Goal: Transaction & Acquisition: Purchase product/service

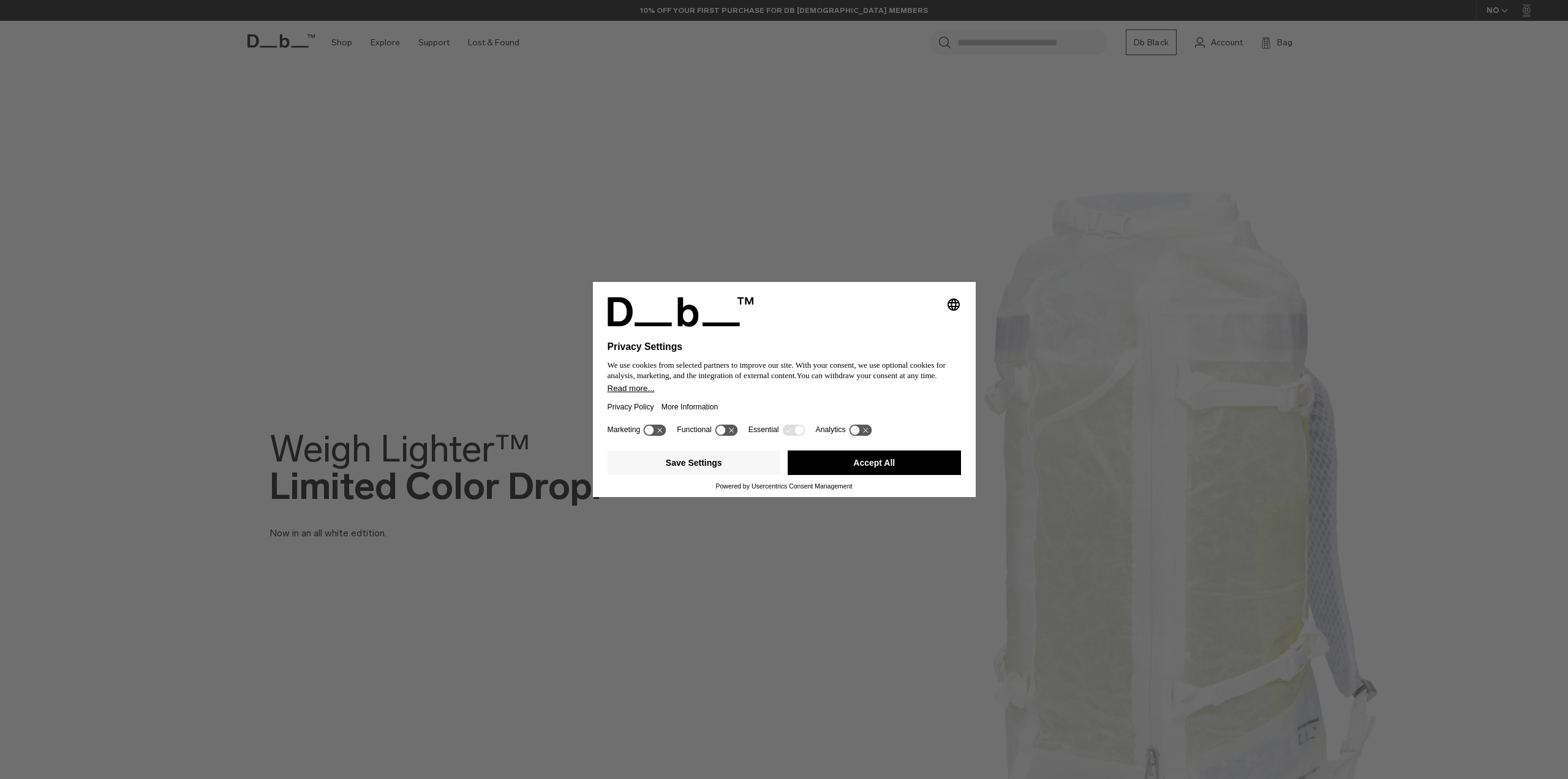
click at [845, 459] on button "Accept All" at bounding box center [874, 462] width 173 height 25
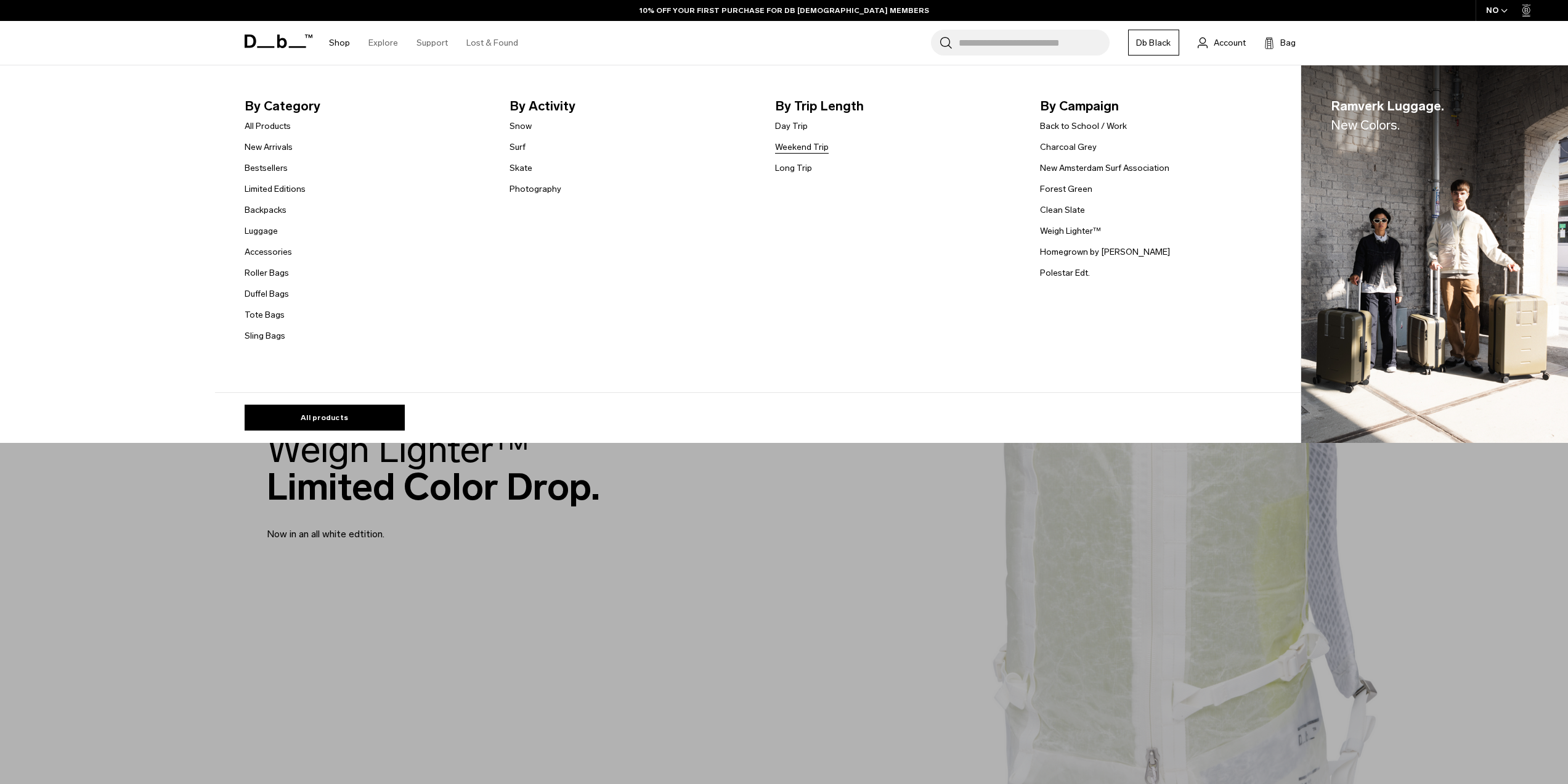
click at [808, 149] on link "Weekend Trip" at bounding box center [802, 147] width 53 height 13
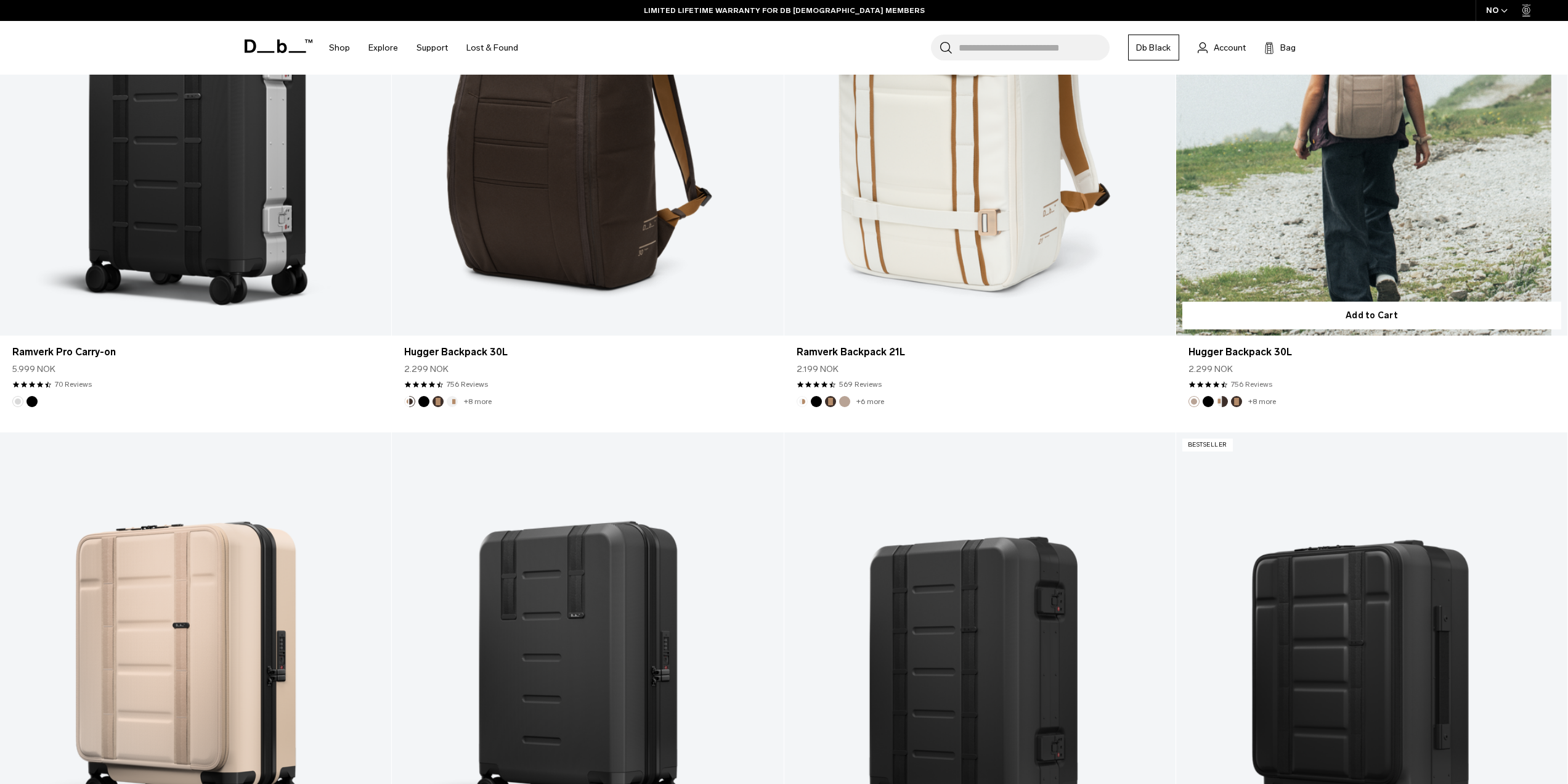
scroll to position [1357, 0]
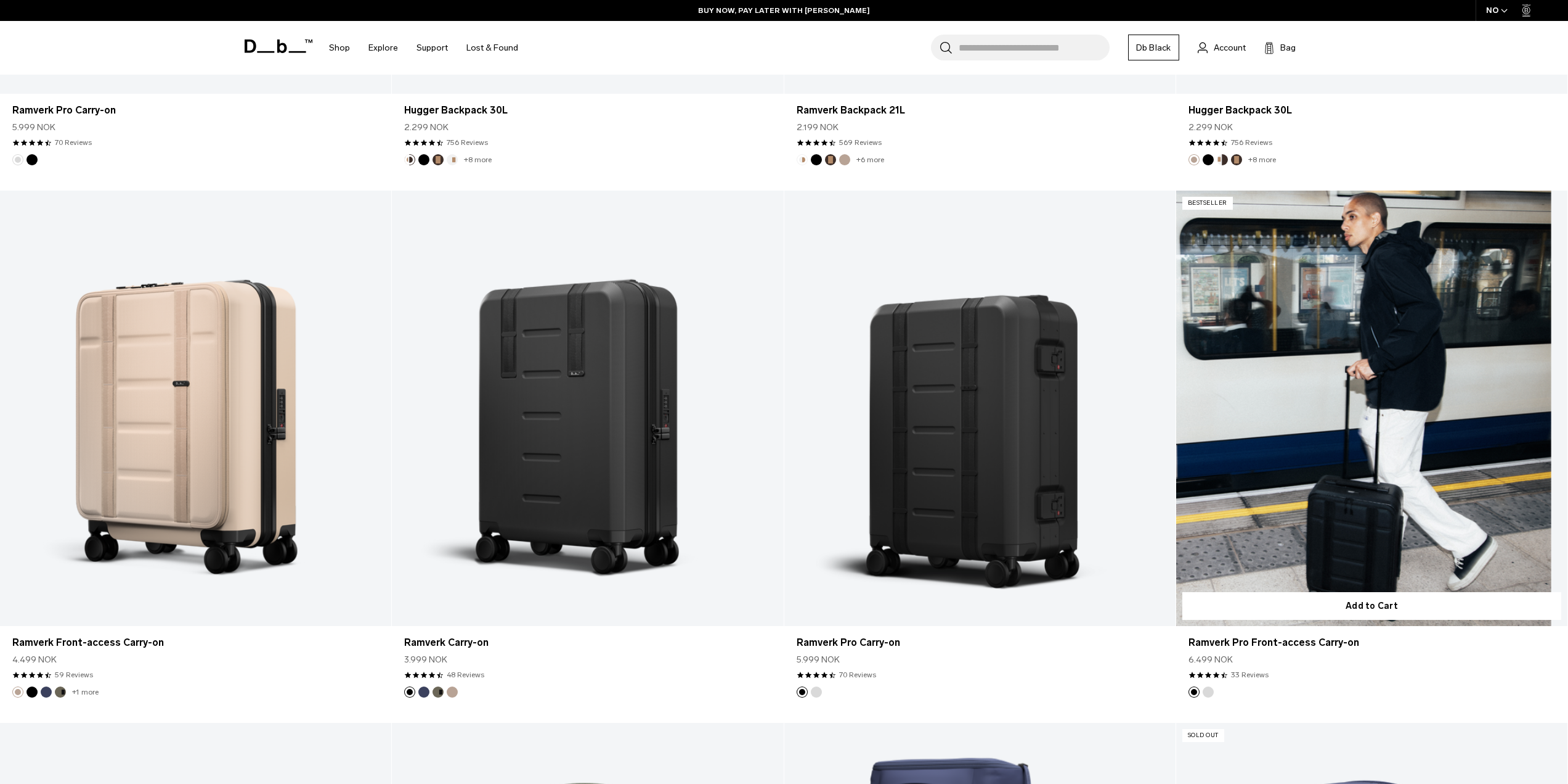
click at [1315, 356] on link "Ramverk Pro Front-access Carry-on" at bounding box center [1372, 408] width 391 height 436
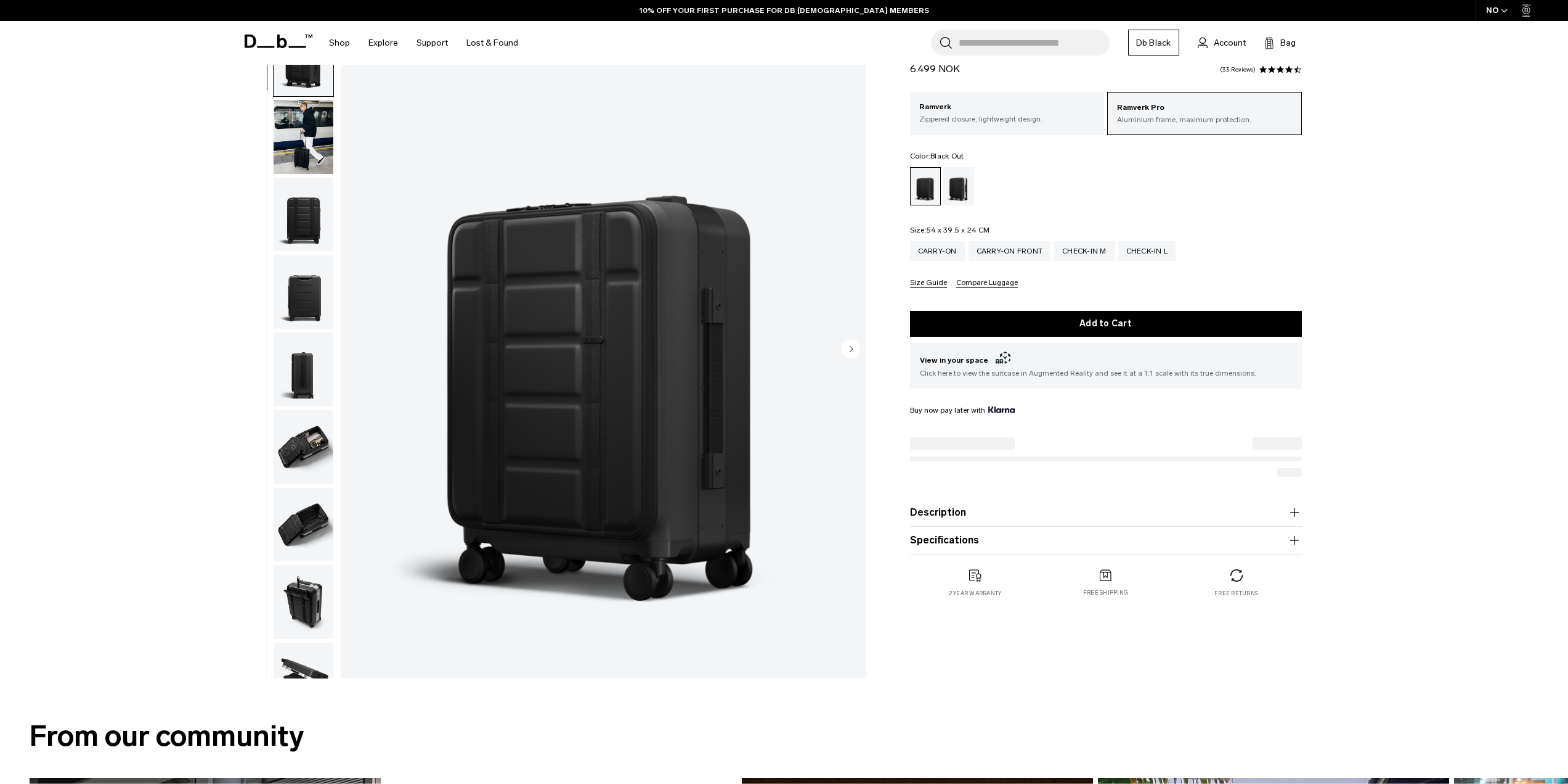
click at [324, 434] on img "button" at bounding box center [303, 447] width 59 height 74
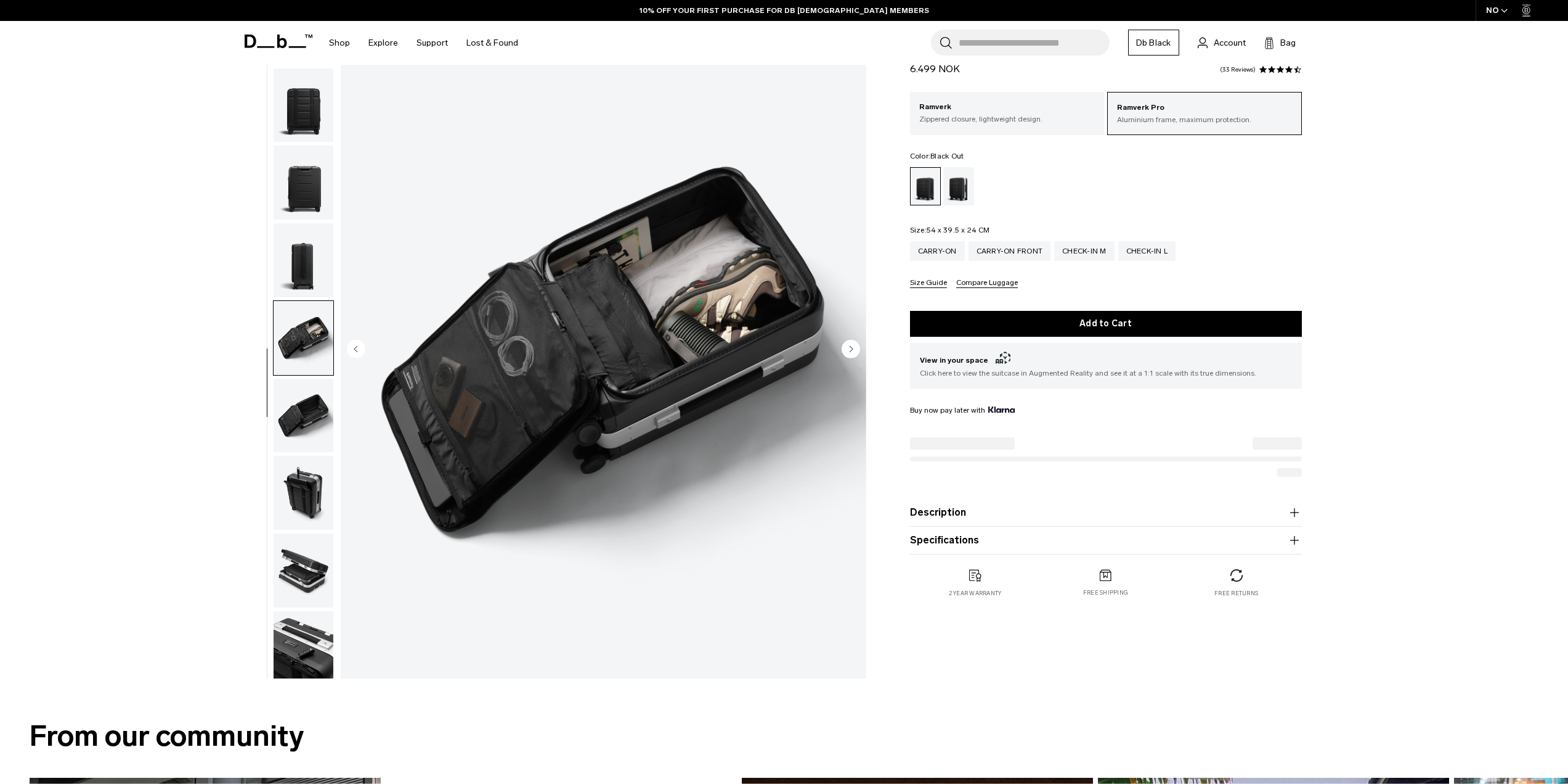
scroll to position [116, 0]
